Goal: Information Seeking & Learning: Learn about a topic

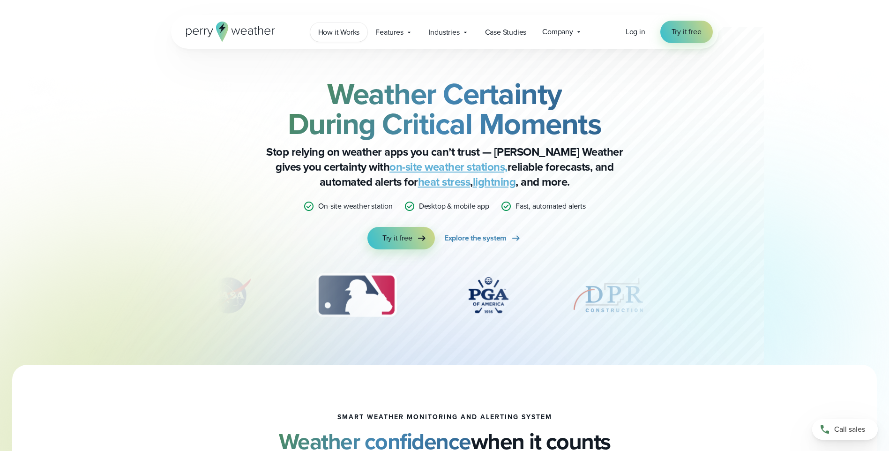
click at [346, 32] on span "How it Works" at bounding box center [339, 32] width 42 height 11
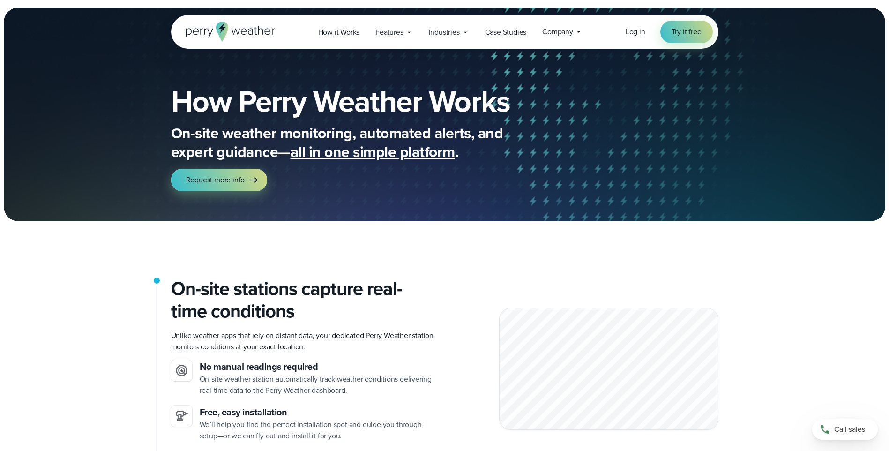
click at [251, 32] on icon at bounding box center [230, 32] width 89 height 20
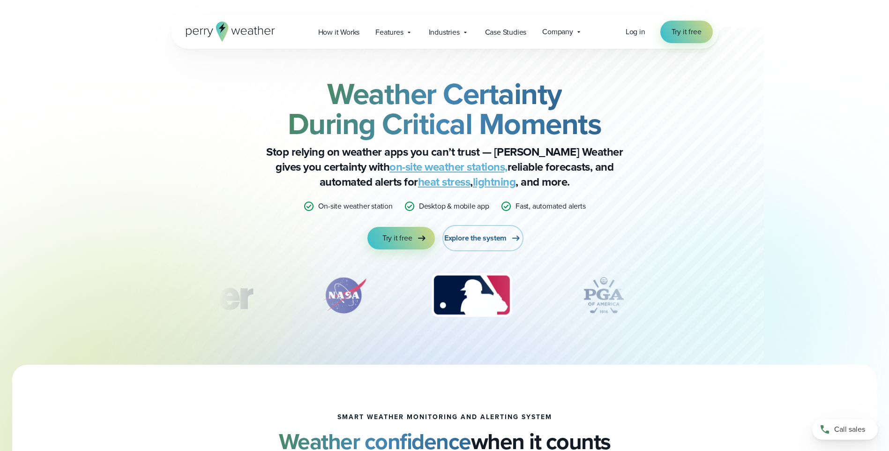
click at [497, 237] on span "Explore the system" at bounding box center [475, 237] width 62 height 11
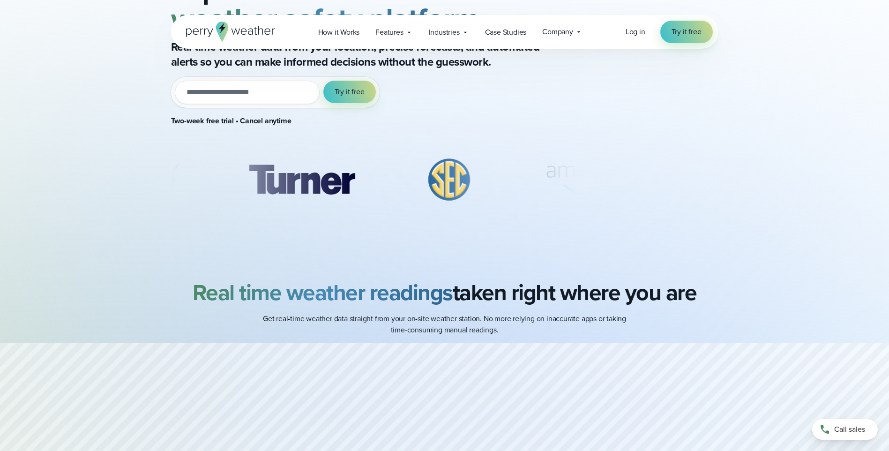
scroll to position [141, 0]
